Goal: Use online tool/utility: Use online tool/utility

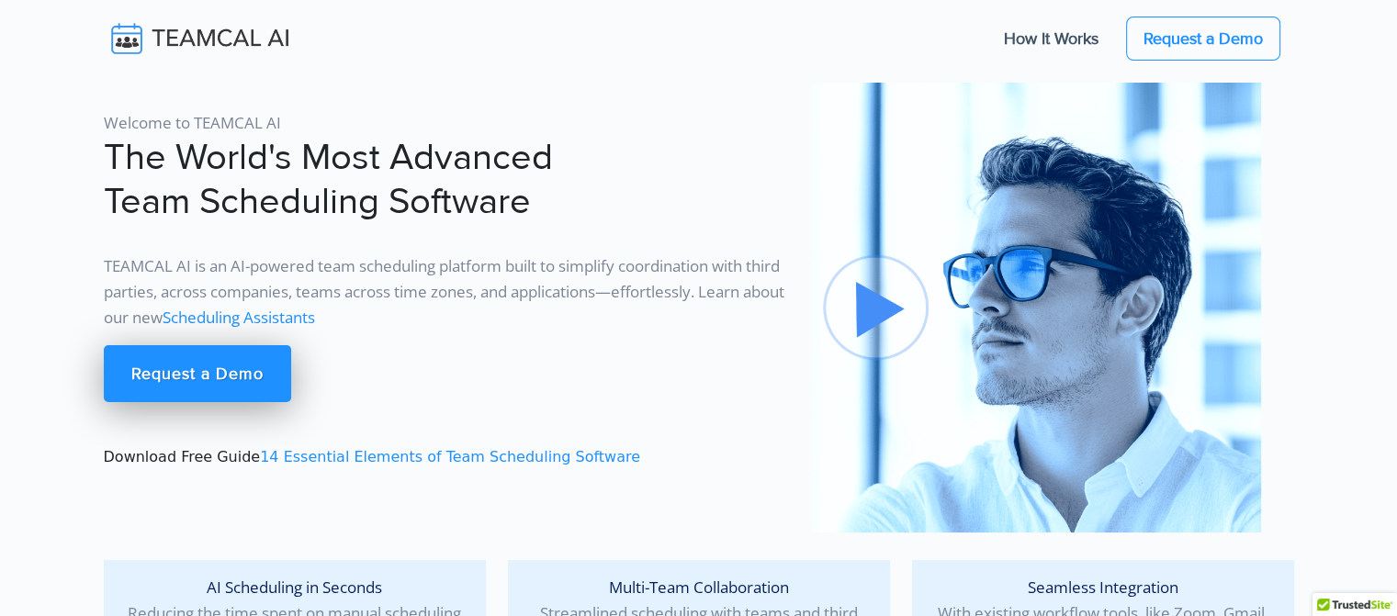
click at [200, 33] on img at bounding box center [213, 38] width 219 height 39
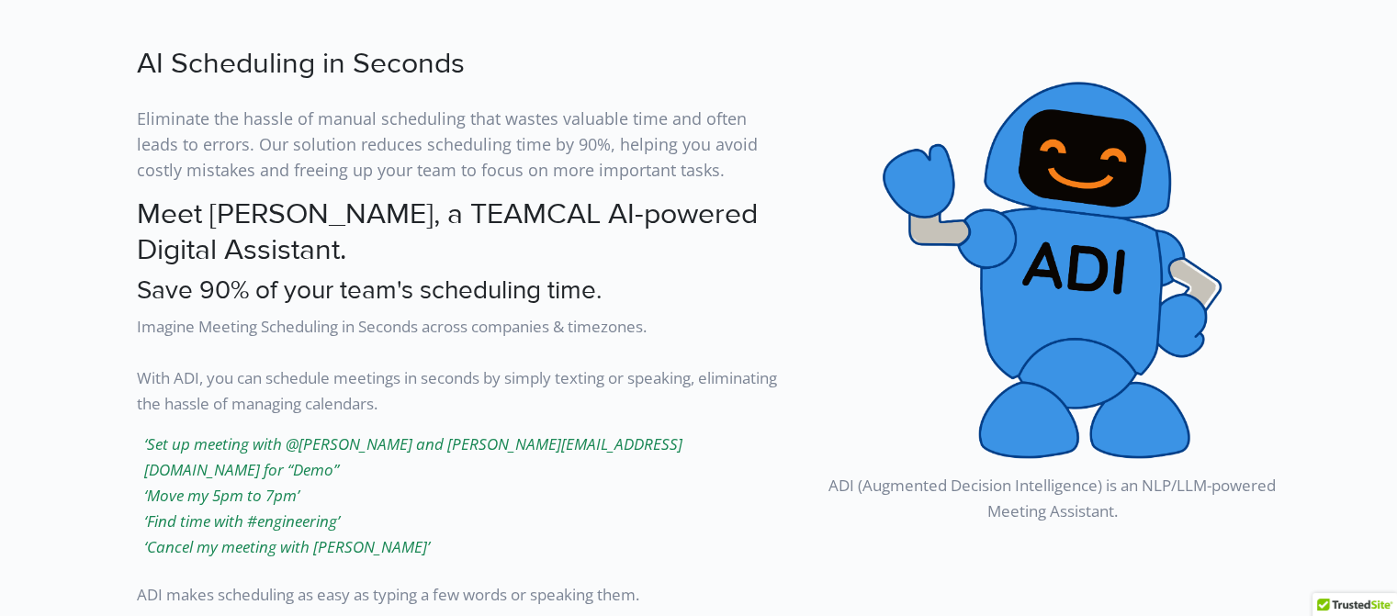
scroll to position [2298, 0]
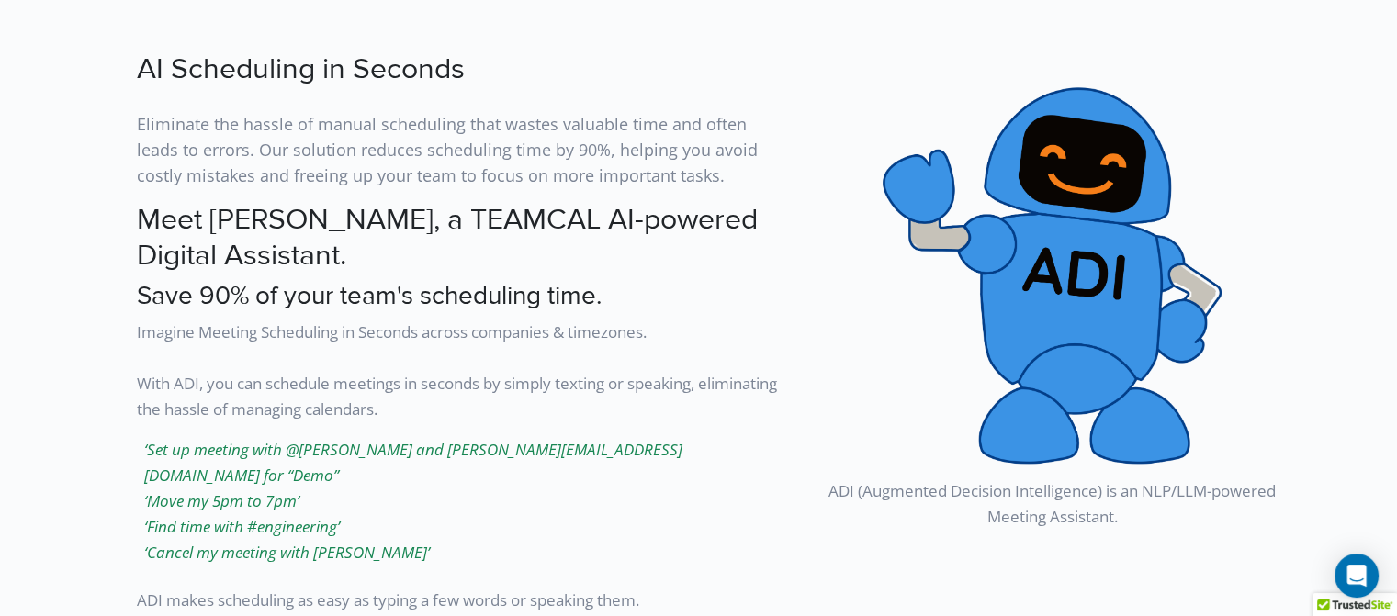
drag, startPoint x: 146, startPoint y: 447, endPoint x: 439, endPoint y: 536, distance: 306.0
click at [439, 536] on p "‘Set up meeting with @[PERSON_NAME] and [PERSON_NAME][EMAIL_ADDRESS][DOMAIN_NAM…" at bounding box center [463, 501] width 652 height 129
click at [475, 495] on p "‘Set up meeting with @[PERSON_NAME] and [PERSON_NAME][EMAIL_ADDRESS][DOMAIN_NAM…" at bounding box center [463, 501] width 652 height 129
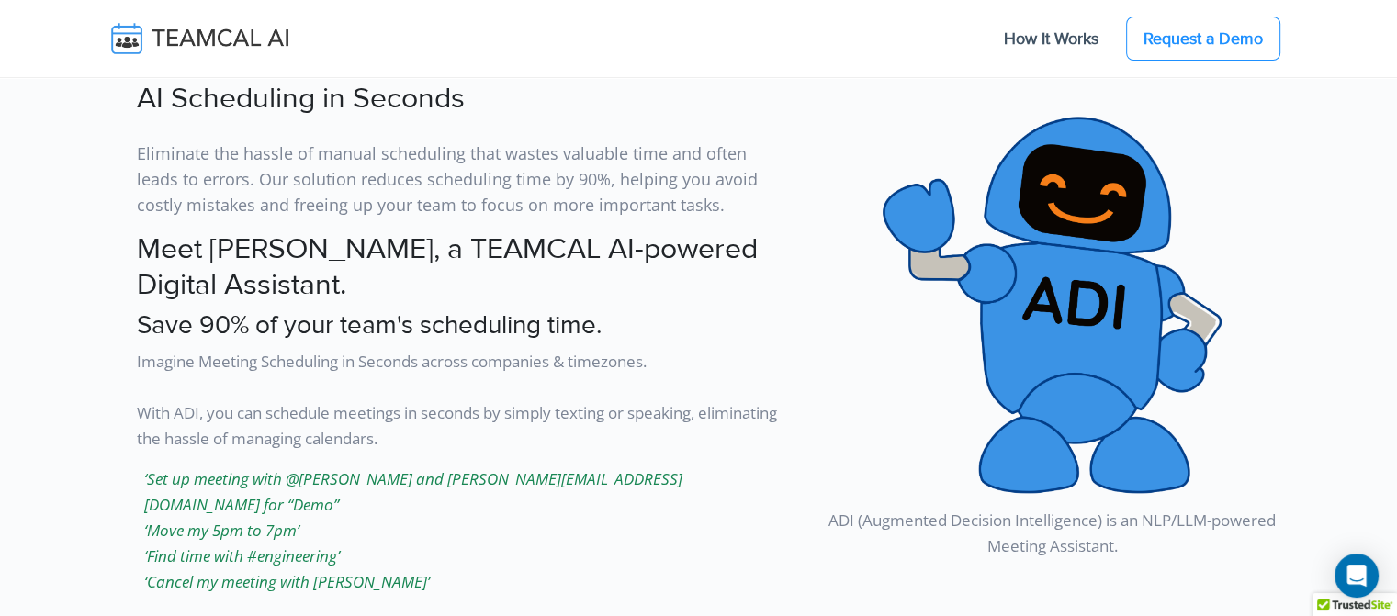
scroll to position [2240, 0]
